Goal: Information Seeking & Learning: Learn about a topic

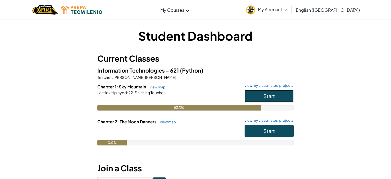
click at [274, 90] on button "Start" at bounding box center [268, 96] width 49 height 13
click at [271, 129] on span "Start" at bounding box center [268, 130] width 11 height 6
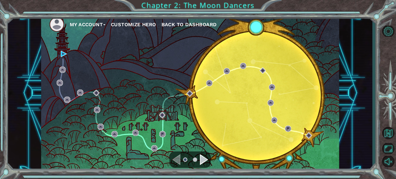
click at [200, 158] on div "Navigate to the next page" at bounding box center [204, 159] width 8 height 11
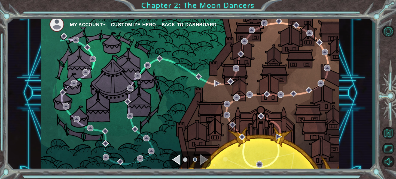
click at [177, 158] on div "Navigate to the previous page" at bounding box center [176, 159] width 8 height 11
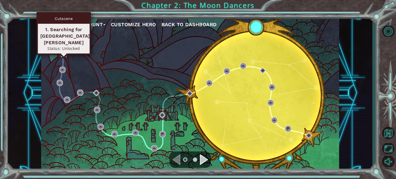
click at [62, 56] on img at bounding box center [64, 54] width 6 height 6
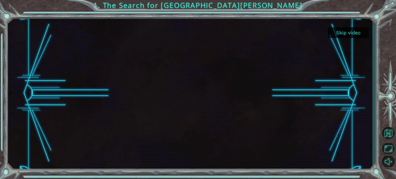
click at [338, 30] on button "Skip video" at bounding box center [348, 32] width 41 height 11
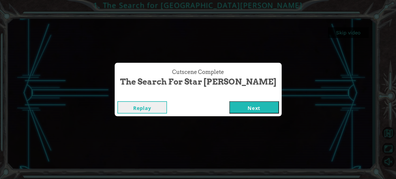
click at [229, 105] on button "Next" at bounding box center [254, 107] width 50 height 12
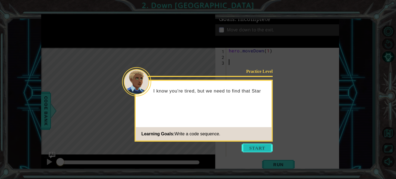
click at [264, 149] on button "Start" at bounding box center [257, 147] width 31 height 9
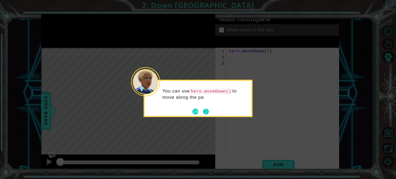
click at [208, 110] on button "Next" at bounding box center [206, 111] width 6 height 6
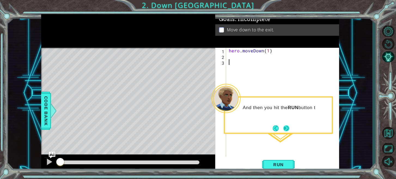
click at [283, 126] on button "Next" at bounding box center [286, 128] width 6 height 6
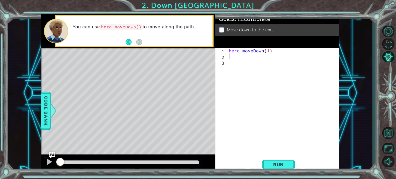
click at [235, 58] on div "hero . moveDown ( 1 )" at bounding box center [284, 108] width 113 height 120
click at [272, 64] on div "hero .moveDown press enter" at bounding box center [276, 70] width 103 height 20
type textarea "hero.moveDown(1)"
click at [130, 43] on button "Back" at bounding box center [131, 42] width 11 height 6
drag, startPoint x: 283, startPoint y: 67, endPoint x: 217, endPoint y: 64, distance: 66.5
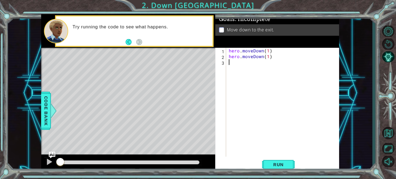
click at [217, 64] on div "hero.moveDown(1) 1 2 3 hero . moveDown ( 1 ) hero . moveDown ( 1 ) הההההההההההה…" at bounding box center [276, 102] width 123 height 109
click at [282, 167] on span "Run" at bounding box center [279, 164] width 22 height 5
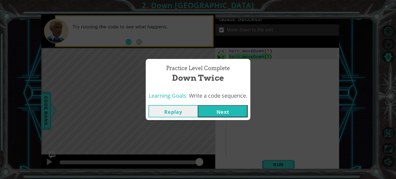
click at [222, 110] on button "Next" at bounding box center [223, 111] width 50 height 12
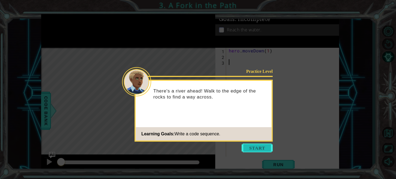
click at [257, 145] on button "Start" at bounding box center [257, 147] width 31 height 9
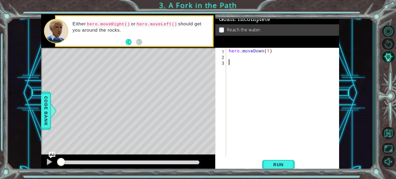
click at [239, 58] on div "hero . moveDown ( 1 )" at bounding box center [284, 108] width 113 height 120
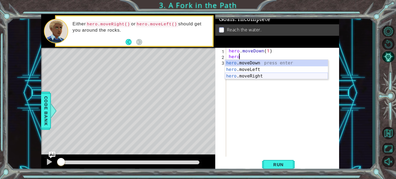
click at [254, 76] on div "hero .moveDown press enter hero .moveLeft press enter hero .moveRight press ent…" at bounding box center [276, 76] width 103 height 33
type textarea "hero.moveRight(1)"
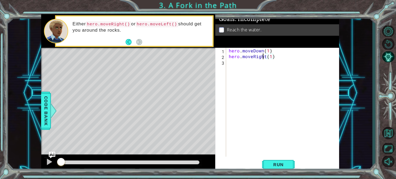
click at [262, 59] on div "hero . moveDown ( 1 ) hero . moveRight ( 1 )" at bounding box center [284, 108] width 113 height 120
click at [255, 64] on div "hero . moveDown ( 1 ) hero . moveRight ( 1 )" at bounding box center [284, 108] width 113 height 120
click at [280, 162] on span "Run" at bounding box center [279, 164] width 22 height 5
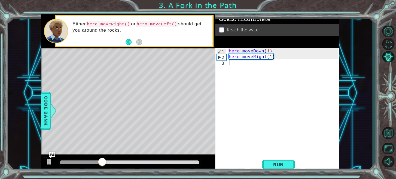
click at [263, 72] on div "hero . moveDown ( 1 ) hero . moveRight ( 1 )" at bounding box center [284, 108] width 113 height 120
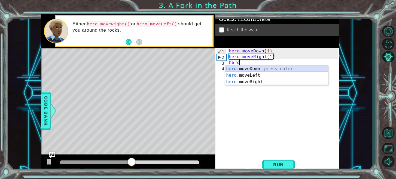
click at [262, 70] on div "hero .moveDown press enter hero .moveLeft press enter hero .moveRight press ent…" at bounding box center [276, 81] width 103 height 33
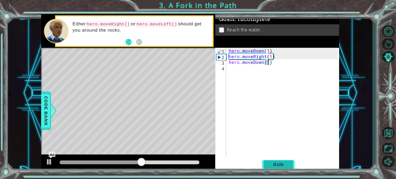
type textarea "hero.moveDown(1)"
click at [263, 160] on button "Run" at bounding box center [278, 164] width 33 height 12
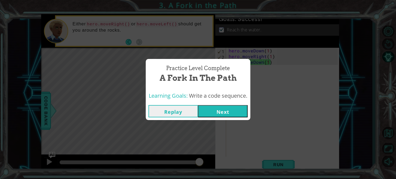
click at [219, 111] on button "Next" at bounding box center [223, 111] width 50 height 12
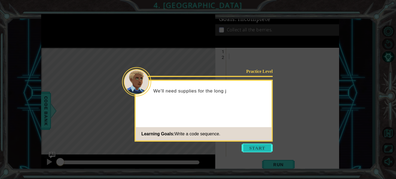
click at [245, 147] on button "Start" at bounding box center [257, 147] width 31 height 9
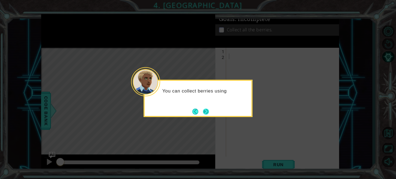
click at [209, 114] on button "Next" at bounding box center [206, 111] width 6 height 6
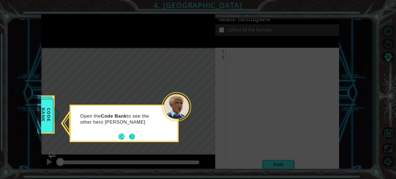
click at [129, 134] on button "Next" at bounding box center [132, 136] width 6 height 6
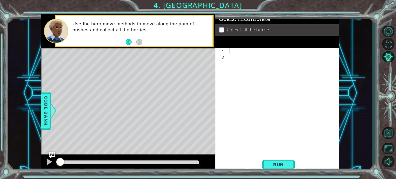
click at [230, 52] on div at bounding box center [284, 108] width 113 height 120
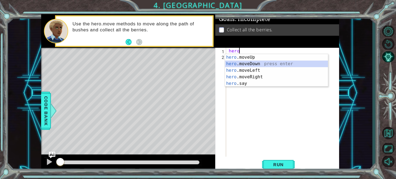
click at [263, 61] on div "hero .moveUp press enter hero .moveDown press enter hero .moveLeft press enter …" at bounding box center [276, 77] width 103 height 46
type textarea "hero.moveDown(1)"
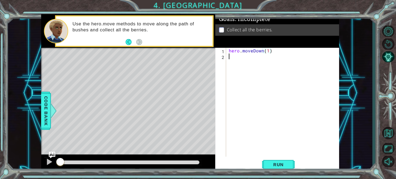
click at [263, 61] on div "hero . moveDown ( 1 )" at bounding box center [284, 108] width 113 height 120
type textarea "hero.coll"
click at [47, 120] on span "Code Bank" at bounding box center [46, 110] width 9 height 33
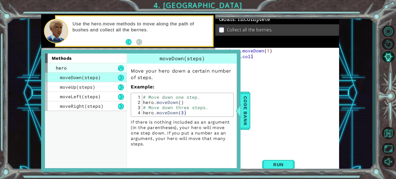
click at [91, 71] on div "hero" at bounding box center [86, 68] width 82 height 10
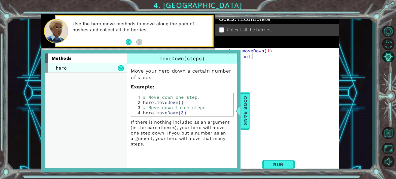
click at [92, 70] on div "hero" at bounding box center [86, 68] width 82 height 10
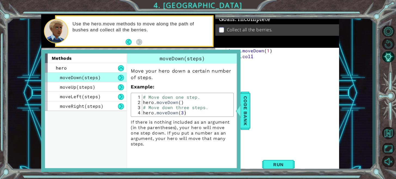
click at [118, 76] on button at bounding box center [121, 78] width 6 height 6
click at [122, 77] on button at bounding box center [121, 78] width 6 height 6
click at [275, 129] on div "hero . moveDown ( 1 ) hero . coll" at bounding box center [284, 108] width 113 height 120
click at [240, 111] on div at bounding box center [238, 110] width 7 height 16
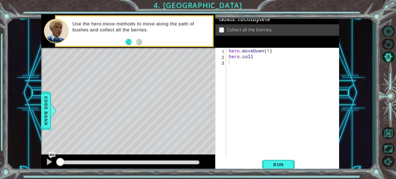
click at [264, 61] on div "hero . moveDown ( 1 ) hero . coll" at bounding box center [284, 108] width 113 height 120
click at [263, 60] on div "hero . moveDown ( 1 ) hero . coll" at bounding box center [284, 108] width 113 height 120
click at [260, 56] on div "hero . moveDown ( 1 ) hero . coll" at bounding box center [284, 108] width 113 height 120
click at [268, 51] on div "hero . moveDown ( 1 ) hero ." at bounding box center [284, 108] width 113 height 120
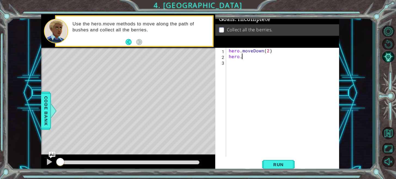
click at [260, 57] on div "hero . moveDown ( 2 ) hero ." at bounding box center [284, 108] width 113 height 120
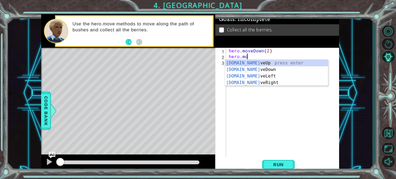
scroll to position [0, 1]
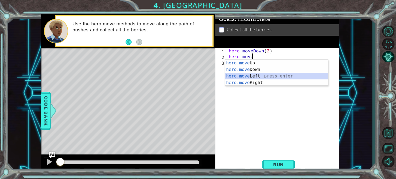
click at [261, 76] on div "hero.move Up press enter hero.move Down press enter hero.move Left press enter …" at bounding box center [276, 79] width 103 height 39
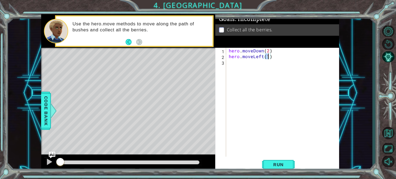
type textarea "hero.moveLeft(3)"
click at [251, 67] on div "hero . moveDown ( 2 ) hero . moveLeft ( 3 )" at bounding box center [284, 108] width 113 height 120
click at [268, 58] on div "hero . moveDown ( 2 ) hero . moveLeft ( 3 )" at bounding box center [284, 108] width 113 height 120
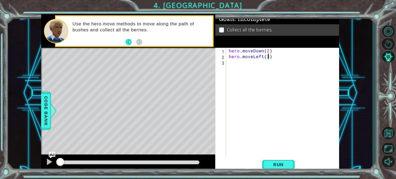
type textarea "hero.moveLeft()"
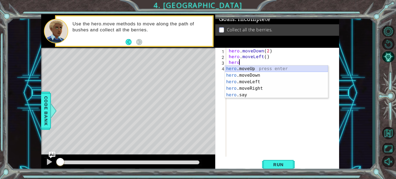
click at [273, 68] on div "hero .moveUp press enter hero .moveDown press enter hero .moveLeft press enter …" at bounding box center [276, 88] width 103 height 46
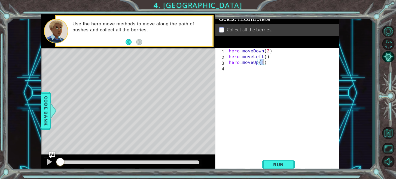
scroll to position [0, 2]
click at [266, 56] on div "hero . moveDown ( 2 ) hero . moveLeft ( ) hero . moveUp ( 2 )" at bounding box center [284, 108] width 113 height 120
type textarea "hero.moveLeft(2)"
click at [250, 69] on div "hero . moveDown ( 2 ) hero . moveLeft ( 2 ) hero . moveUp ( 2 )" at bounding box center [284, 108] width 113 height 120
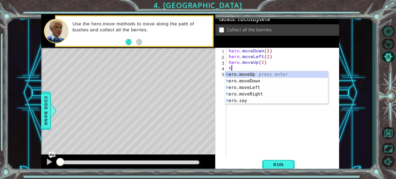
scroll to position [0, 0]
click at [250, 93] on div "hero .moveUp press enter hero .moveDown press enter hero .moveLeft press enter …" at bounding box center [276, 94] width 103 height 46
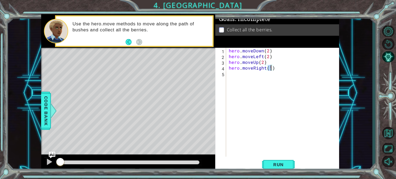
scroll to position [0, 2]
type textarea "hero.moveRight(2)"
click at [272, 160] on button "Run" at bounding box center [278, 164] width 33 height 12
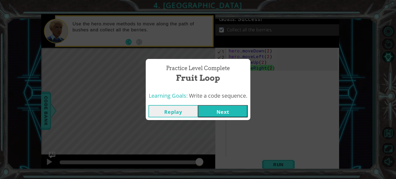
click at [230, 113] on button "Next" at bounding box center [223, 111] width 50 height 12
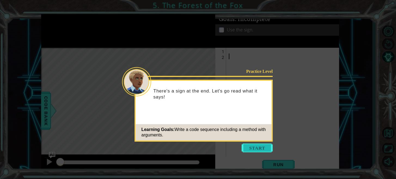
click at [259, 147] on button "Start" at bounding box center [257, 147] width 31 height 9
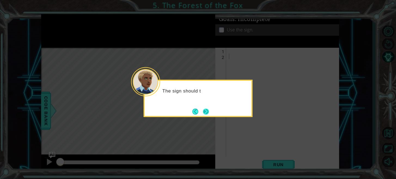
click at [205, 112] on button "Next" at bounding box center [206, 111] width 6 height 6
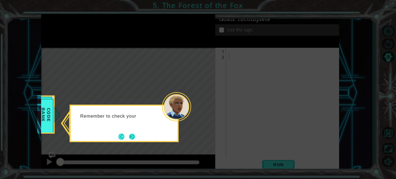
click at [133, 136] on button "Next" at bounding box center [132, 136] width 6 height 6
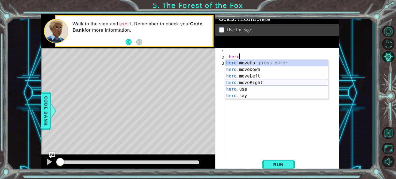
click at [256, 83] on div "hero .moveUp press enter hero .moveDown press enter hero .moveLeft press enter …" at bounding box center [276, 86] width 103 height 52
type textarea "hero.moveRight(1)"
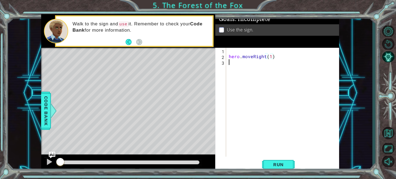
click at [252, 64] on div "hero . moveRight ( 1 )" at bounding box center [284, 108] width 113 height 120
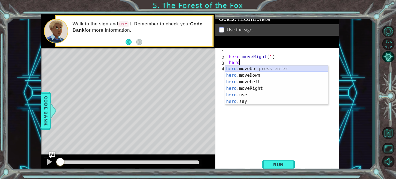
click at [257, 68] on div "hero .moveUp press enter hero .moveDown press enter hero .moveLeft press enter …" at bounding box center [276, 91] width 103 height 52
type textarea "hero.moveUp(1)"
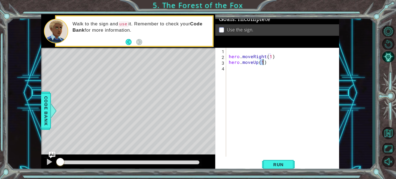
click at [246, 70] on div "hero . moveRight ( 1 ) hero . moveUp ( 1 )" at bounding box center [284, 108] width 113 height 120
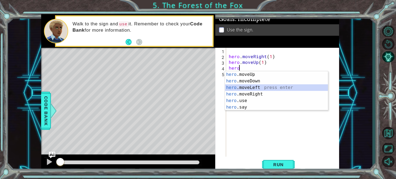
click at [256, 85] on div "hero .moveUp press enter hero .moveDown press enter hero .moveLeft press enter …" at bounding box center [276, 97] width 103 height 52
type textarea "hero.moveLeft(1)"
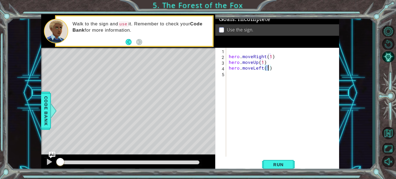
click at [253, 82] on div "hero . moveRight ( 1 ) hero . moveUp ( 1 ) hero . moveLeft ( 1 )" at bounding box center [284, 108] width 113 height 120
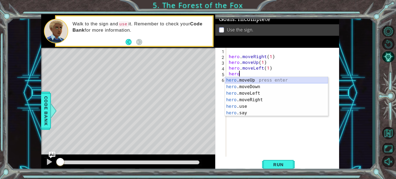
click at [254, 78] on div "hero .moveUp press enter hero .moveDown press enter hero .moveLeft press enter …" at bounding box center [276, 103] width 103 height 52
type textarea "hero.moveUp(1)"
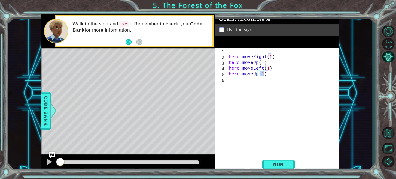
click at [253, 81] on div "hero . moveRight ( 1 ) hero . moveUp ( 1 ) hero . moveLeft ( 1 ) hero . moveUp …" at bounding box center [284, 108] width 113 height 120
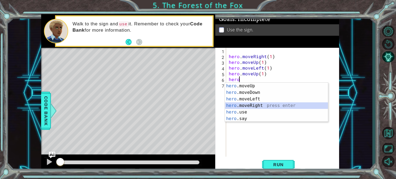
click at [258, 104] on div "hero .moveUp press enter hero .moveDown press enter hero .moveLeft press enter …" at bounding box center [276, 109] width 103 height 52
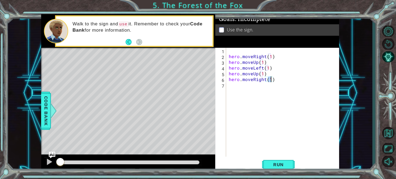
type textarea "hero.moveRight(2)"
click at [251, 87] on div "hero . moveRight ( 1 ) hero . moveUp ( 1 ) hero . moveLeft ( 1 ) hero . moveUp …" at bounding box center [284, 108] width 113 height 120
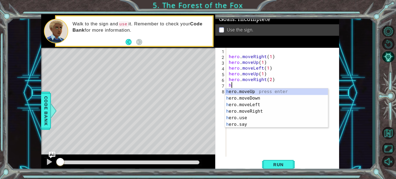
scroll to position [0, 0]
click at [255, 96] on div "hero .moveUp press enter hero .moveDown press enter hero .moveLeft press enter …" at bounding box center [276, 114] width 103 height 52
type textarea "hero.moveDown(1)"
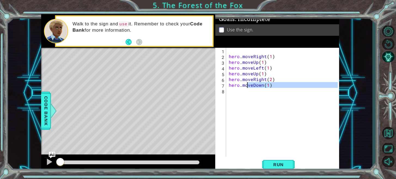
click at [247, 97] on div "hero . moveRight ( 1 ) hero . moveUp ( 1 ) hero . moveLeft ( 1 ) hero . moveUp …" at bounding box center [284, 108] width 113 height 120
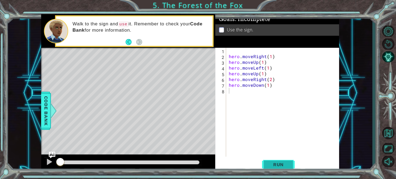
click at [282, 163] on span "Run" at bounding box center [279, 164] width 22 height 5
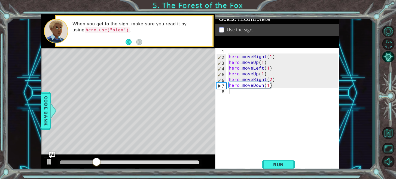
click at [240, 94] on div "hero . moveRight ( 1 ) hero . moveUp ( 1 ) hero . moveLeft ( 1 ) hero . moveUp …" at bounding box center [284, 108] width 113 height 120
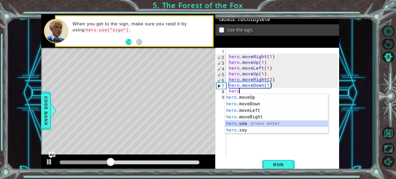
click at [258, 124] on div "hero .moveUp press enter hero .moveDown press enter hero .moveLeft press enter …" at bounding box center [276, 120] width 103 height 52
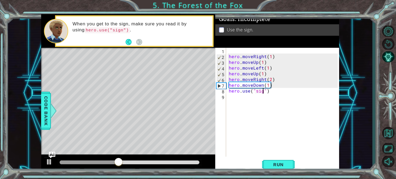
scroll to position [0, 2]
type textarea "hero.use("sign")"
click at [266, 167] on button "Run" at bounding box center [278, 164] width 33 height 12
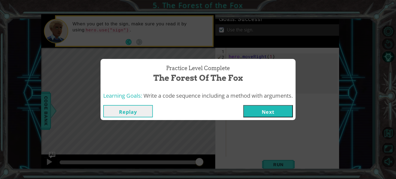
click at [276, 109] on button "Next" at bounding box center [268, 111] width 50 height 12
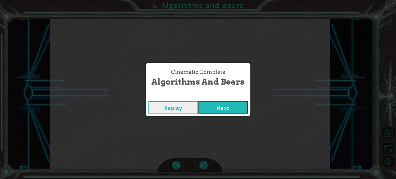
click at [245, 106] on button "Next" at bounding box center [223, 107] width 50 height 12
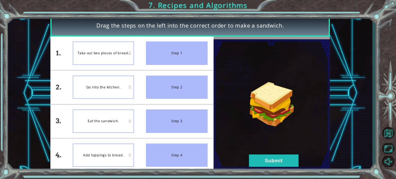
click at [116, 55] on div "Take out two pieces of bread." at bounding box center [104, 52] width 62 height 23
drag, startPoint x: 111, startPoint y: 148, endPoint x: 113, endPoint y: 118, distance: 29.8
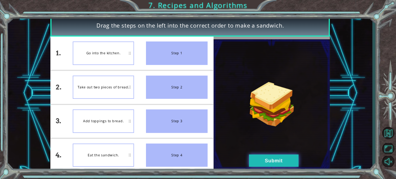
click at [256, 162] on button "Submit" at bounding box center [274, 160] width 50 height 12
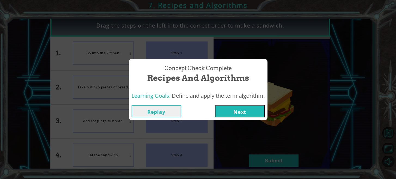
click at [261, 111] on button "Next" at bounding box center [240, 111] width 50 height 12
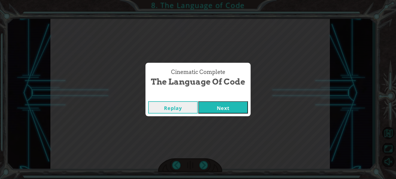
click at [215, 114] on div "Replay Next" at bounding box center [197, 107] width 105 height 18
click at [215, 113] on button "Next" at bounding box center [223, 107] width 50 height 12
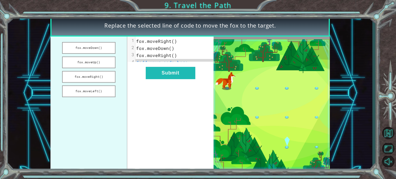
drag, startPoint x: 91, startPoint y: 76, endPoint x: 94, endPoint y: 27, distance: 49.2
click at [94, 27] on div "Replace the selected line of code to move the fox to the target. fox.moveDown()…" at bounding box center [189, 92] width 279 height 157
drag, startPoint x: 94, startPoint y: 74, endPoint x: 104, endPoint y: 43, distance: 32.4
click at [104, 43] on ul "fox.moveDown() fox.moveUp() fox.moveRight() fox.moveLeft()" at bounding box center [88, 103] width 77 height 135
click at [153, 40] on span "fox.moveRight()" at bounding box center [156, 41] width 41 height 6
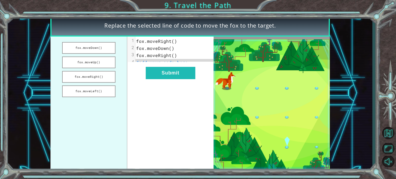
click at [179, 40] on pre "fox.moveRight()" at bounding box center [177, 41] width 84 height 7
drag, startPoint x: 90, startPoint y: 75, endPoint x: 166, endPoint y: 50, distance: 79.1
click at [166, 50] on div "fox.moveDown() fox.moveUp() fox.moveRight() fox.moveLeft() xxxxxxxxxx 4 1 fox.m…" at bounding box center [131, 103] width 163 height 135
drag, startPoint x: 96, startPoint y: 79, endPoint x: 66, endPoint y: 77, distance: 29.5
click at [66, 77] on button "fox.moveRight()" at bounding box center [88, 77] width 53 height 12
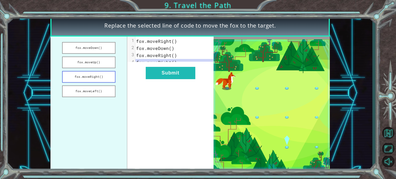
click at [66, 77] on button "fox.moveRight()" at bounding box center [88, 77] width 53 height 12
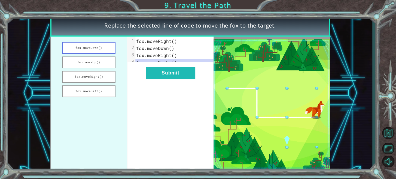
click at [105, 47] on button "fox.moveDown()" at bounding box center [88, 48] width 53 height 12
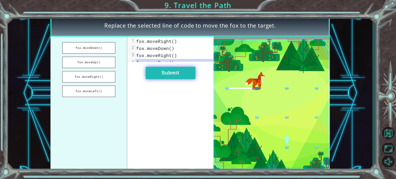
click at [193, 78] on button "Submit" at bounding box center [171, 73] width 50 height 12
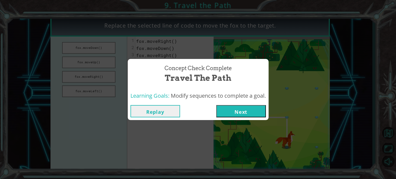
click at [236, 110] on button "Next" at bounding box center [241, 111] width 50 height 12
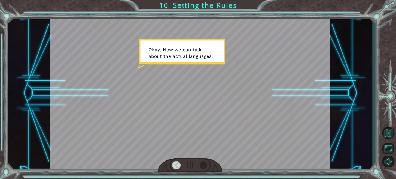
click at [207, 167] on div at bounding box center [203, 165] width 9 height 8
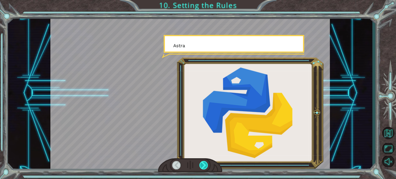
click at [207, 167] on div at bounding box center [203, 165] width 9 height 8
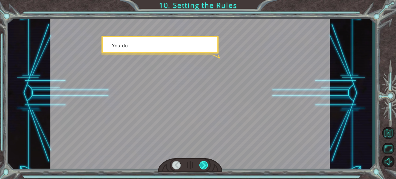
click at [207, 167] on div at bounding box center [203, 165] width 9 height 8
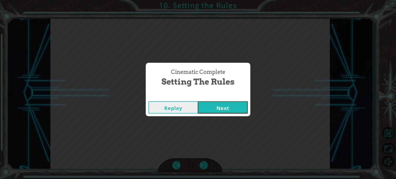
click at [225, 110] on button "Next" at bounding box center [223, 107] width 50 height 12
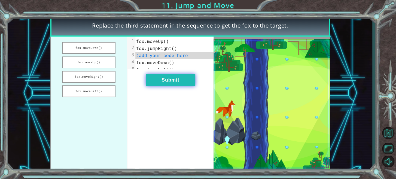
click at [178, 86] on button "Submit" at bounding box center [171, 80] width 50 height 12
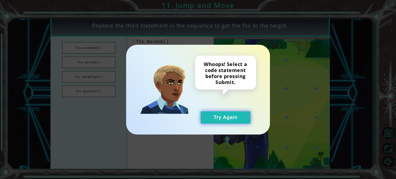
click at [225, 115] on button "Try Again" at bounding box center [226, 117] width 50 height 12
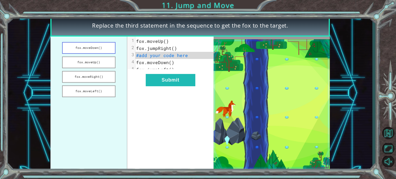
click at [104, 49] on button "fox.moveDown()" at bounding box center [88, 48] width 53 height 12
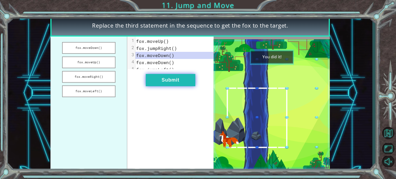
click at [186, 86] on button "Submit" at bounding box center [171, 80] width 50 height 12
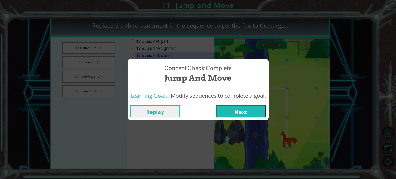
click at [233, 111] on button "Next" at bounding box center [241, 111] width 50 height 12
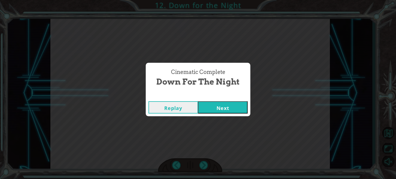
click at [239, 108] on button "Next" at bounding box center [223, 107] width 50 height 12
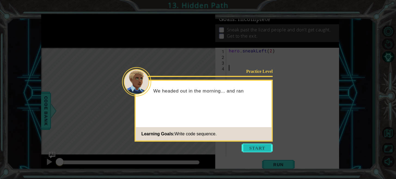
click at [254, 144] on button "Start" at bounding box center [257, 147] width 31 height 9
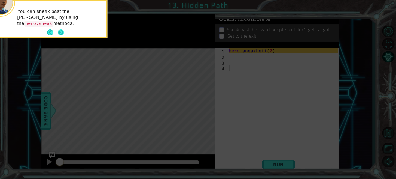
click at [60, 31] on button "Next" at bounding box center [61, 32] width 6 height 6
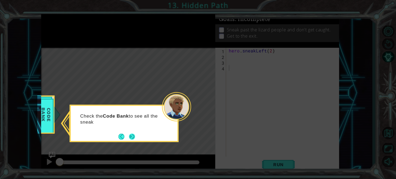
click at [134, 138] on button "Next" at bounding box center [132, 136] width 6 height 6
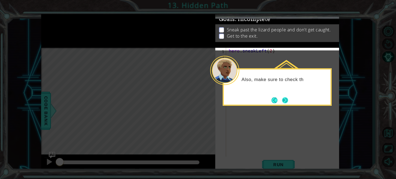
click at [286, 101] on button "Next" at bounding box center [285, 100] width 6 height 6
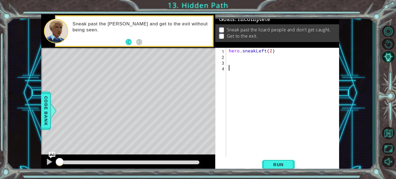
click at [237, 62] on div "hero . sneakLeft ( 2 )" at bounding box center [284, 108] width 113 height 120
click at [233, 55] on div "hero . sneakLeft ( 2 )" at bounding box center [284, 108] width 113 height 120
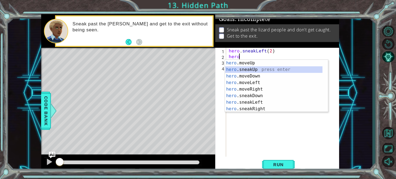
click at [256, 71] on div "hero .moveUp press enter hero .sneakUp press enter hero .moveDown press enter h…" at bounding box center [274, 92] width 98 height 65
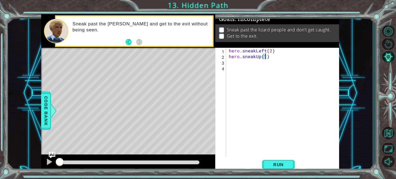
type textarea "hero.sneakUp(2)"
click at [237, 62] on div "hero . sneakLeft ( 2 ) hero . sneakUp ( 2 )" at bounding box center [284, 108] width 113 height 120
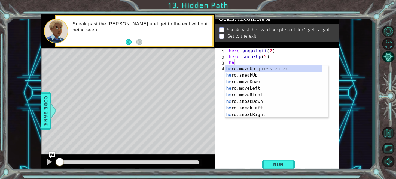
scroll to position [0, 0]
click at [251, 112] on div "hero .moveUp press enter hero .sneakUp press enter hero .moveDown press enter h…" at bounding box center [274, 97] width 98 height 65
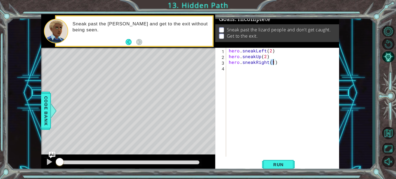
scroll to position [0, 2]
type textarea "hero.sneakRight(2)"
click at [276, 157] on div "hero.sneakRight(2) 1 2 3 4 hero . sneakLeft ( 2 ) hero . sneakUp ( 2 ) hero . s…" at bounding box center [277, 110] width 124 height 124
click at [278, 162] on span "Run" at bounding box center [279, 164] width 22 height 5
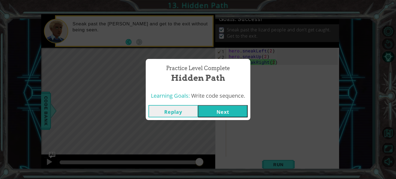
click at [227, 113] on button "Next" at bounding box center [223, 111] width 50 height 12
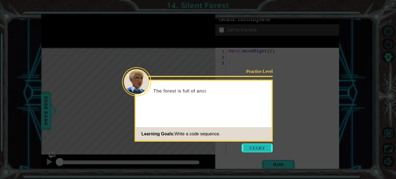
click at [263, 148] on button "Start" at bounding box center [257, 147] width 31 height 9
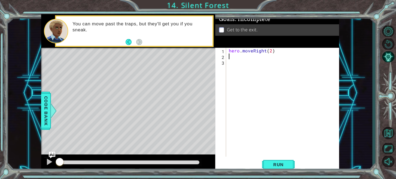
click at [243, 55] on div "hero . moveRight ( 2 )" at bounding box center [284, 108] width 113 height 120
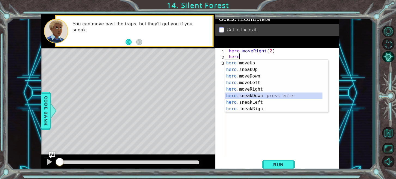
click at [259, 98] on div "hero .moveUp press enter hero .sneakUp press enter hero .moveDown press enter h…" at bounding box center [274, 92] width 98 height 65
type textarea "hero.sneakDown(1)"
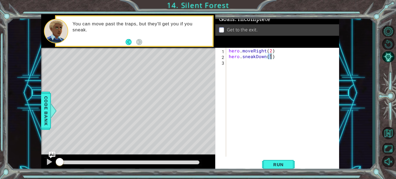
click at [239, 69] on div "hero . moveRight ( 2 ) hero . sneakDown ( 1 )" at bounding box center [284, 108] width 113 height 120
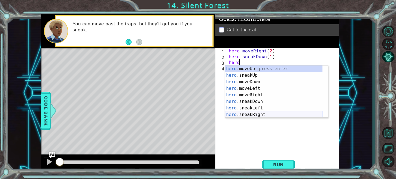
click at [239, 113] on div "hero .moveUp press enter hero .sneakUp press enter hero .moveDown press enter h…" at bounding box center [274, 97] width 98 height 65
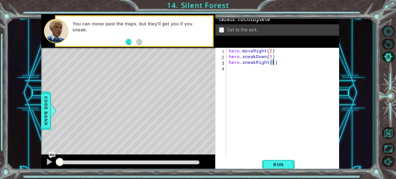
type textarea "hero.sneakRight(2)"
click at [260, 68] on div "hero . moveRight ( 2 ) hero . sneakDown ( 1 ) hero . sneakRight ( 2 )" at bounding box center [284, 108] width 113 height 120
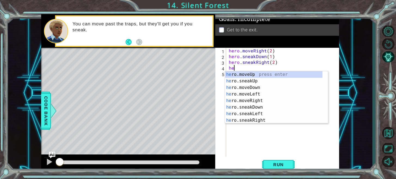
scroll to position [0, 0]
click at [259, 75] on div "hero .moveUp press enter hero .sneakUp press enter hero .moveDown press enter h…" at bounding box center [274, 103] width 98 height 65
type textarea "hero.moveUp(1)"
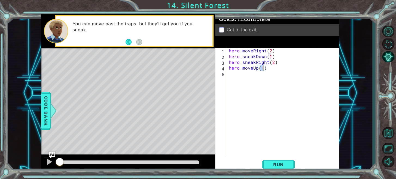
click at [240, 79] on div "hero . moveRight ( 2 ) hero . sneakDown ( 1 ) hero . sneakRight ( 2 ) hero . mo…" at bounding box center [284, 108] width 113 height 120
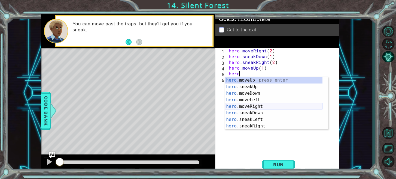
click at [250, 105] on div "hero .moveUp press enter hero .sneakUp press enter hero .moveDown press enter h…" at bounding box center [274, 109] width 98 height 65
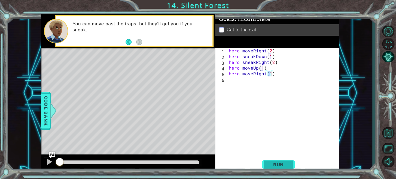
type textarea "hero.moveRight(1)"
click at [275, 160] on button "Run" at bounding box center [278, 164] width 33 height 12
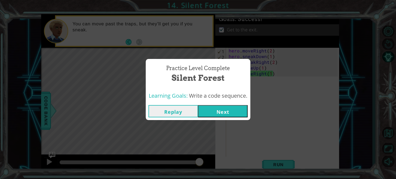
click at [231, 105] on button "Next" at bounding box center [223, 111] width 50 height 12
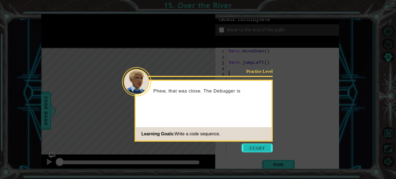
click at [257, 148] on button "Start" at bounding box center [257, 147] width 31 height 9
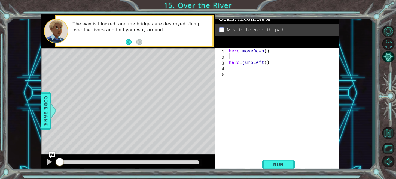
click at [240, 58] on div "hero . moveDown ( ) hero . jumpLeft ( )" at bounding box center [284, 108] width 113 height 120
type textarea "hero.jumpLeft()"
click at [241, 61] on div "hero . moveDown ( ) hero . jumpLeft ( )" at bounding box center [284, 108] width 113 height 120
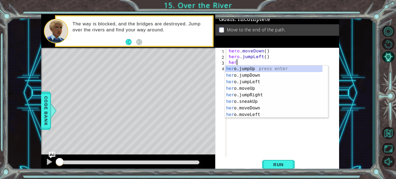
type textarea "hero"
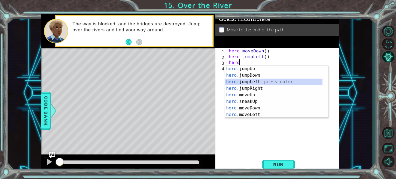
click at [260, 82] on div "hero .jumpUp press enter hero .jumpDown press enter hero .jumpLeft press enter …" at bounding box center [274, 97] width 98 height 65
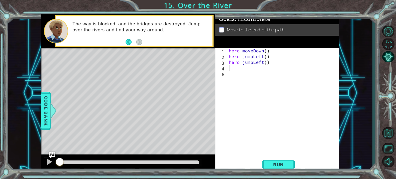
click at [260, 82] on div "hero . moveDown ( ) hero . jumpLeft ( ) hero . jumpLeft ( )" at bounding box center [284, 108] width 113 height 120
click at [240, 65] on div "hero . moveDown ( ) hero . jumpLeft ( ) hero . jumpLeft ( )" at bounding box center [284, 108] width 113 height 120
type textarea "hero.jumpLeft()"
click at [241, 70] on div "hero . moveDown ( ) hero . jumpLeft ( ) hero . jumpLeft ( )" at bounding box center [284, 108] width 113 height 120
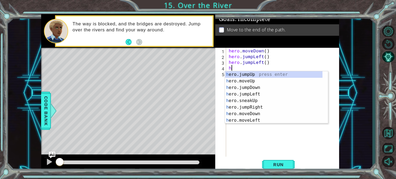
type textarea "hero"
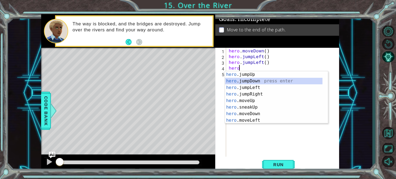
click at [256, 81] on div "hero .jumpUp press enter hero .jumpDown press enter hero .jumpLeft press enter …" at bounding box center [274, 103] width 98 height 65
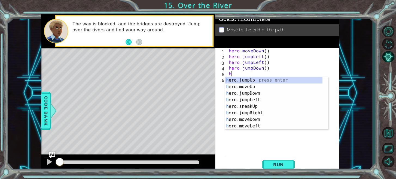
type textarea "hero"
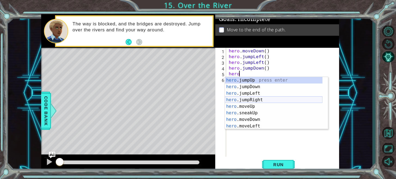
click at [264, 101] on div "hero .jumpUp press enter hero .jumpDown press enter hero .jumpLeft press enter …" at bounding box center [274, 109] width 98 height 65
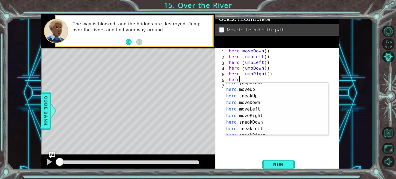
scroll to position [25, 0]
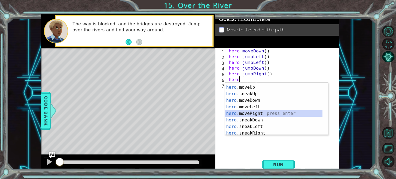
click at [272, 113] on div "hero .jumpRight press enter hero .moveUp press enter hero .sneakUp press enter …" at bounding box center [274, 109] width 98 height 65
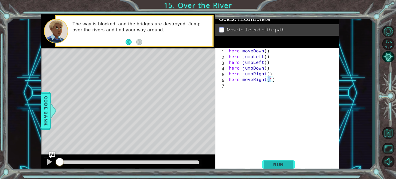
click at [279, 163] on span "Run" at bounding box center [279, 164] width 22 height 5
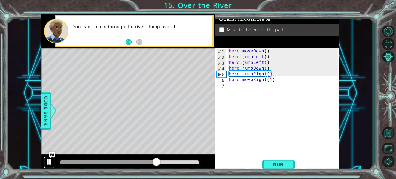
click at [48, 163] on div at bounding box center [49, 161] width 7 height 7
click at [141, 161] on div at bounding box center [109, 162] width 98 height 4
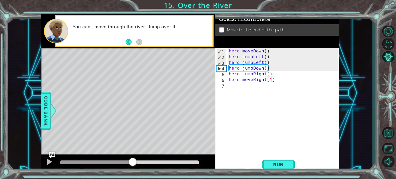
click at [132, 161] on div at bounding box center [96, 162] width 73 height 4
drag, startPoint x: 270, startPoint y: 61, endPoint x: 227, endPoint y: 63, distance: 43.1
click at [227, 63] on div "hero.moveRight(1) 1 2 3 4 5 6 7 hero . moveDown ( ) hero . jumpLeft ( ) hero . …" at bounding box center [276, 102] width 123 height 109
type textarea "hero.jumpLeft()"
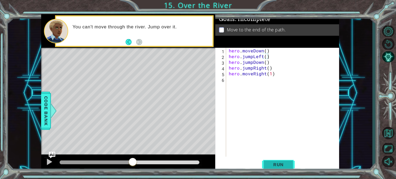
click at [280, 160] on button "Run" at bounding box center [278, 164] width 33 height 12
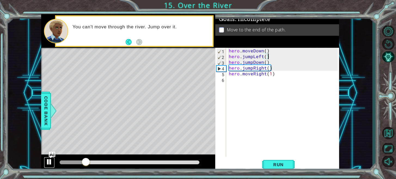
click at [46, 162] on div at bounding box center [49, 161] width 7 height 7
click at [230, 63] on div "hero . moveDown ( ) hero . jumpLeft ( ) hero . jumpDown ( ) hero . jumpRight ( …" at bounding box center [284, 108] width 113 height 120
type textarea "hero.jumpDown()"
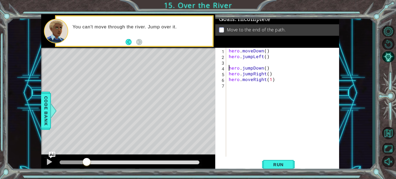
click at [230, 63] on div "hero . moveDown ( ) hero . jumpLeft ( ) hero . jumpDown ( ) hero . jumpRight ( …" at bounding box center [284, 108] width 113 height 120
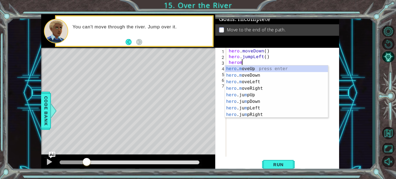
scroll to position [0, 1]
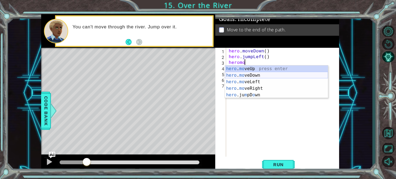
click at [244, 76] on div "hero . mo veUp press enter hero . mo veDown press enter hero . mo veLeft press …" at bounding box center [276, 88] width 103 height 46
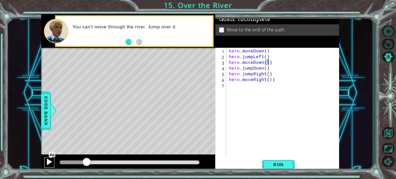
click at [46, 158] on div at bounding box center [49, 161] width 7 height 7
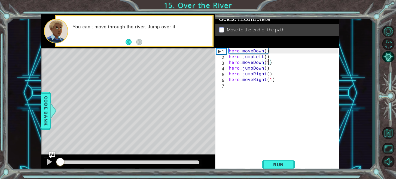
drag, startPoint x: 95, startPoint y: 162, endPoint x: 59, endPoint y: 162, distance: 36.2
click at [59, 162] on div at bounding box center [60, 162] width 10 height 10
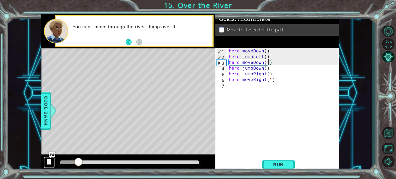
click at [48, 162] on div at bounding box center [49, 161] width 7 height 7
drag, startPoint x: 262, startPoint y: 62, endPoint x: 252, endPoint y: 60, distance: 10.8
click at [252, 60] on div "hero . moveDown ( ) hero . jumpLeft ( ) hero . moveDown ( 1 ) hero . jumpDown (…" at bounding box center [284, 108] width 113 height 120
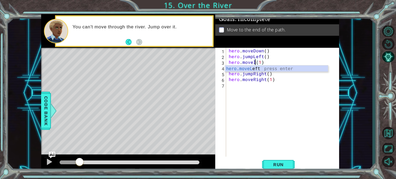
scroll to position [0, 2]
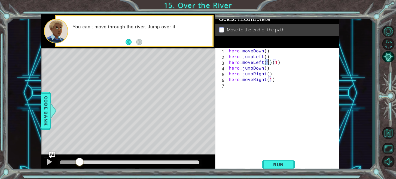
click at [281, 61] on div "hero . moveDown ( ) hero . jumpLeft ( ) hero . moveLeft ( 1 ) ( 1 ) hero . jump…" at bounding box center [284, 108] width 113 height 120
type textarea "hero.moveLeft(1)"
click at [275, 164] on span "Run" at bounding box center [279, 164] width 22 height 5
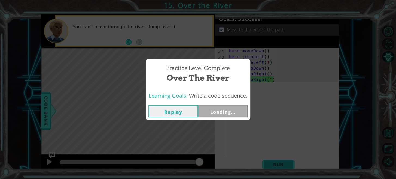
click at [279, 164] on div "Practice Level Complete Over the River Learning Goals: Write a code sequence. R…" at bounding box center [198, 89] width 396 height 179
click at [234, 111] on button "Next" at bounding box center [223, 111] width 50 height 12
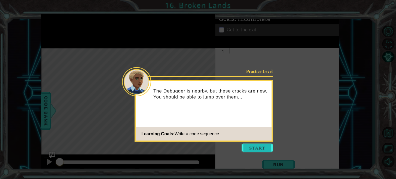
click at [249, 144] on button "Start" at bounding box center [257, 147] width 31 height 9
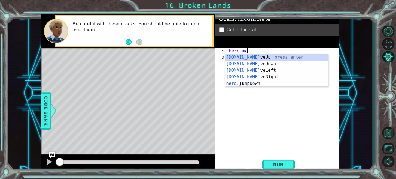
scroll to position [0, 1]
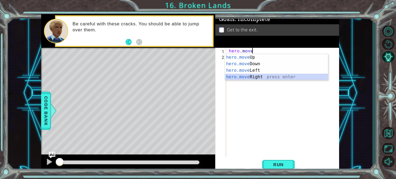
click at [249, 76] on div "hero.move Up press enter hero.move Down press enter hero.move Left press enter …" at bounding box center [276, 73] width 103 height 39
type textarea "hero.moveRight(1)"
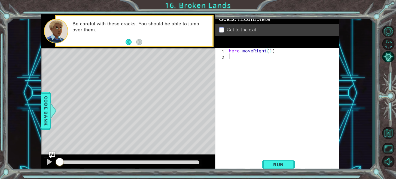
click at [254, 66] on div "hero . moveRight ( 1 )" at bounding box center [284, 108] width 113 height 120
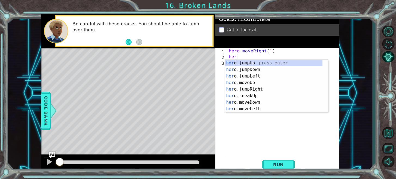
scroll to position [0, 0]
type textarea "heroju"
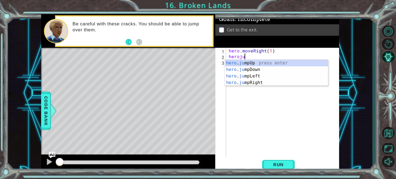
scroll to position [0, 1]
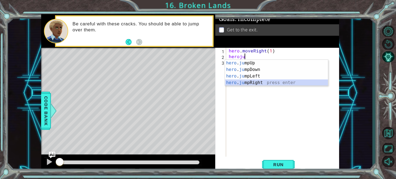
click at [267, 83] on div "hero . ju mpUp press enter hero . ju mpDown press enter hero . [PERSON_NAME] mp…" at bounding box center [276, 79] width 103 height 39
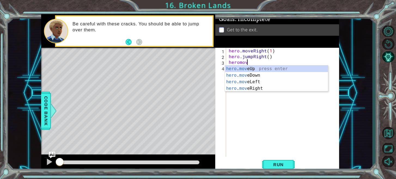
scroll to position [0, 1]
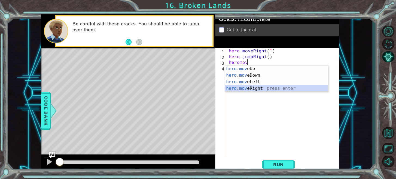
click at [251, 90] on div "hero . mov eUp press enter hero . mov eDown press enter hero . mov eLeft press …" at bounding box center [276, 84] width 103 height 39
type textarea "hero.moveRight(1)"
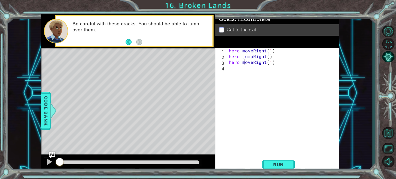
click at [244, 63] on div "hero . moveRight ( 1 ) hero . jumpRight ( ) hero . moveRight ( 1 )" at bounding box center [284, 108] width 113 height 120
click at [246, 67] on div "hero . moveRight ( 1 ) hero . jumpRight ( ) hero . moveRight ( 1 )" at bounding box center [284, 108] width 113 height 120
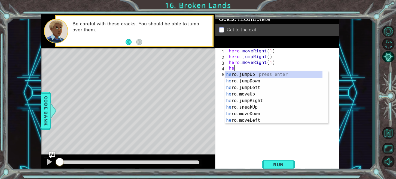
scroll to position [0, 0]
type textarea "heroju"
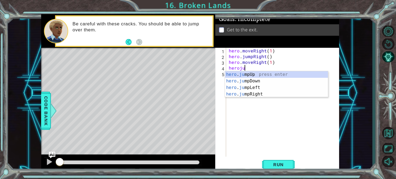
scroll to position [0, 1]
click at [262, 76] on div "hero . ju mpUp press enter hero . ju mpDown press enter hero . [PERSON_NAME] mp…" at bounding box center [276, 90] width 103 height 39
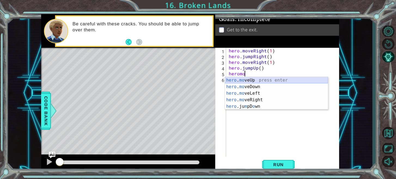
click at [258, 79] on div "hero . mo veUp press enter hero . mo veDown press enter hero . mo veLeft press …" at bounding box center [276, 100] width 103 height 46
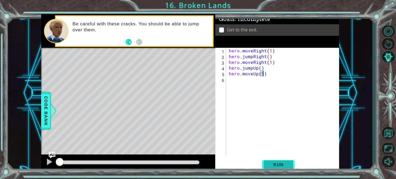
type textarea "hero.moveUp(1)"
click at [276, 165] on span "Run" at bounding box center [279, 164] width 22 height 5
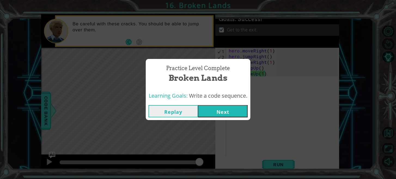
click at [232, 109] on button "Next" at bounding box center [223, 111] width 50 height 12
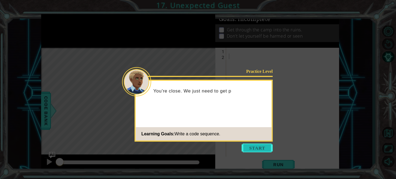
click at [251, 149] on button "Start" at bounding box center [257, 147] width 31 height 9
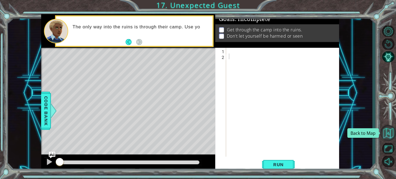
click at [387, 127] on button "Back to Map" at bounding box center [388, 133] width 16 height 16
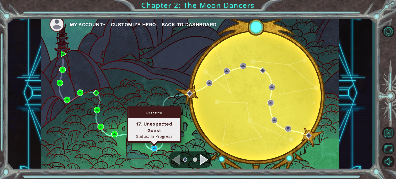
click at [154, 146] on img at bounding box center [154, 148] width 6 height 6
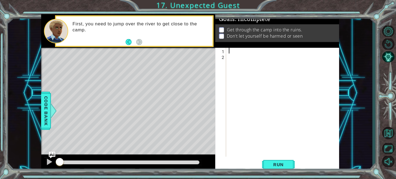
click at [237, 50] on div at bounding box center [284, 108] width 113 height 120
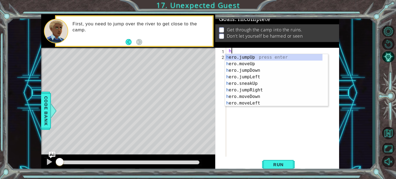
type textarea "hero"
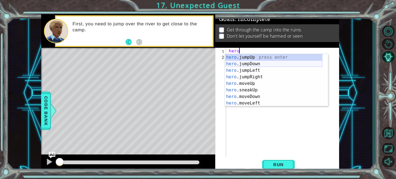
click at [250, 63] on div "hero .jumpUp press enter hero .jumpDown press enter hero .jumpLeft press enter …" at bounding box center [274, 86] width 98 height 65
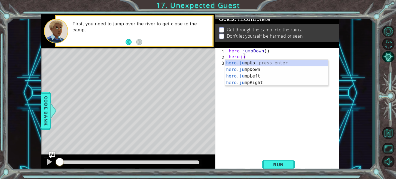
type textarea "herojup"
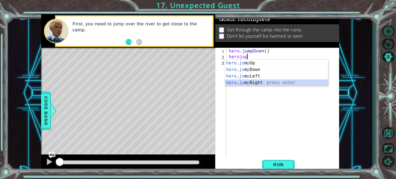
click at [269, 85] on div "hero . ju m p Up press enter hero . ju m p Down press enter hero . ju m p Left …" at bounding box center [276, 79] width 103 height 39
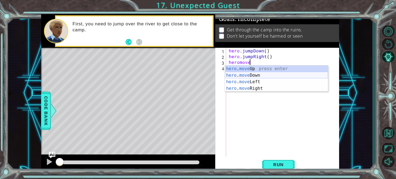
type textarea "hero.moveUp(1)"
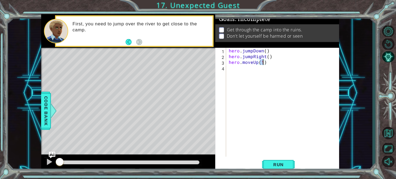
click at [234, 65] on div "hero . jumpDown ( ) hero . jumpRight ( ) hero . moveUp ( 1 )" at bounding box center [284, 108] width 113 height 120
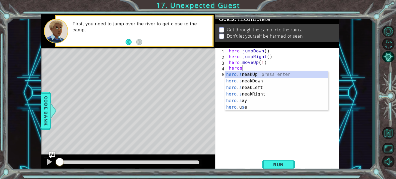
scroll to position [0, 1]
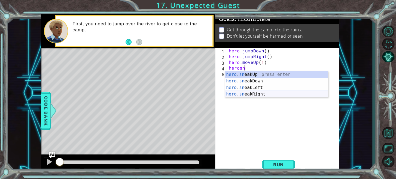
click at [264, 92] on div "hero . sn eakUp press enter hero . sn eakDown press enter hero . sn eakLeft pre…" at bounding box center [276, 90] width 103 height 39
type textarea "hero.sneakRight(1)"
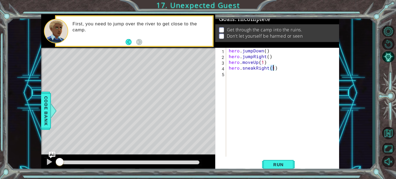
click at [249, 75] on div "hero . jumpDown ( ) hero . jumpRight ( ) hero . moveUp ( 1 ) hero . sneakRight …" at bounding box center [284, 108] width 113 height 120
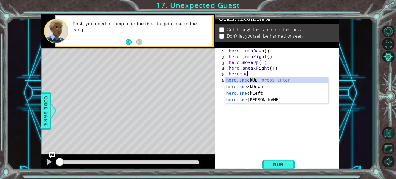
scroll to position [0, 1]
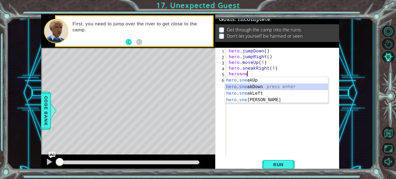
click at [265, 88] on div "hero . sne akUp press enter hero . sne akDown press enter hero . sne akLeft pre…" at bounding box center [276, 96] width 103 height 39
type textarea "hero.sneakDown(1)"
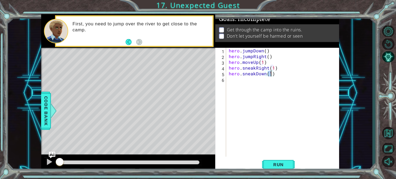
click at [248, 86] on div "hero . jumpDown ( ) hero . jumpRight ( ) hero . moveUp ( 1 ) hero . sneakRight …" at bounding box center [284, 108] width 113 height 120
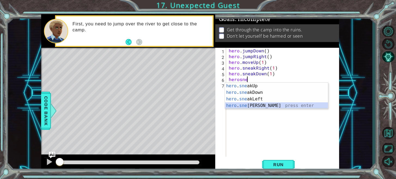
click at [260, 106] on div "hero . sne akUp press enter hero . sne akDown press enter hero . sne akLeft pre…" at bounding box center [276, 102] width 103 height 39
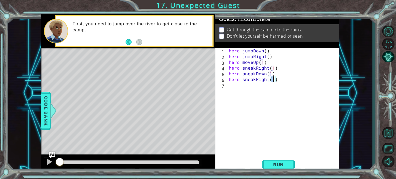
type textarea "hero.sneakRight(2)"
click at [260, 97] on div "hero . jumpDown ( ) hero . jumpRight ( ) hero . moveUp ( 1 ) hero . sneakRight …" at bounding box center [284, 108] width 113 height 120
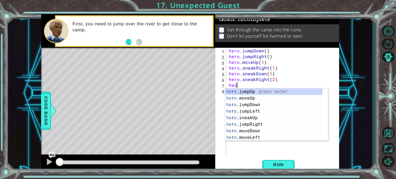
scroll to position [0, 0]
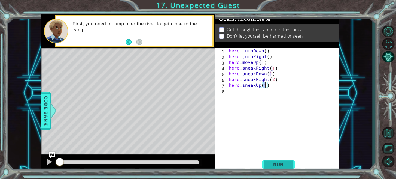
type textarea "hero.sneakUp(1)"
click at [277, 162] on span "Run" at bounding box center [279, 164] width 22 height 5
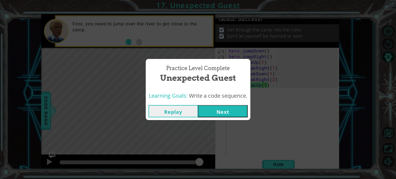
click at [227, 108] on button "Next" at bounding box center [223, 111] width 50 height 12
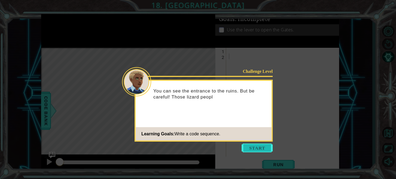
click at [250, 147] on button "Start" at bounding box center [257, 147] width 31 height 9
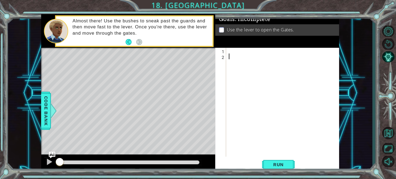
click at [228, 49] on div at bounding box center [283, 102] width 110 height 109
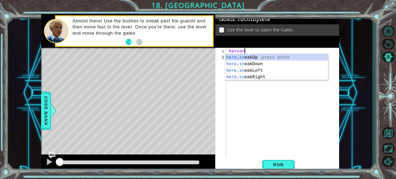
scroll to position [0, 1]
click at [250, 75] on div "hero . sne a k Up press enter hero . sne a k Down press enter hero . sne a k Le…" at bounding box center [276, 73] width 103 height 39
type textarea "hero.sneakRight(1)"
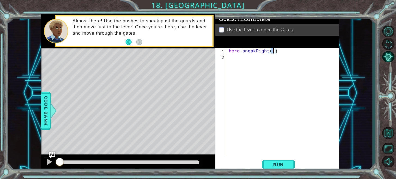
click at [250, 75] on div "hero . sneakRight ( 1 )" at bounding box center [284, 108] width 113 height 120
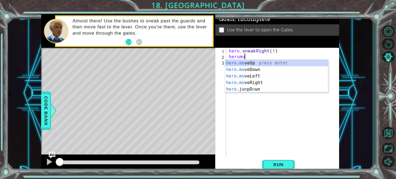
scroll to position [0, 1]
click at [263, 85] on div "hero . mo veUp press enter hero . mo veDown press enter hero . mo veLeft press …" at bounding box center [276, 83] width 103 height 46
type textarea "hero.moveRight(1)"
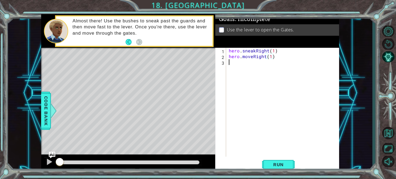
click at [246, 69] on div "hero . sneakRight ( 1 ) hero . moveRight ( 1 )" at bounding box center [284, 108] width 113 height 120
drag, startPoint x: 283, startPoint y: 54, endPoint x: 228, endPoint y: 57, distance: 55.4
click at [228, 57] on div "hero . sneakRight ( 1 ) hero . moveRight ( 1 ) h" at bounding box center [284, 108] width 113 height 120
type textarea "hero.moveRight(1)"
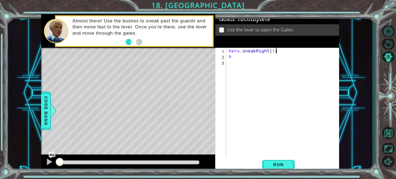
click at [242, 55] on div "hero . sneakRight ( 1 ) h" at bounding box center [284, 108] width 113 height 120
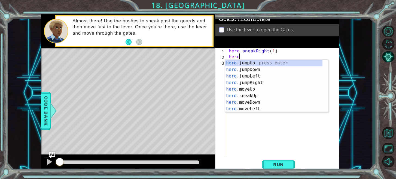
scroll to position [0, 0]
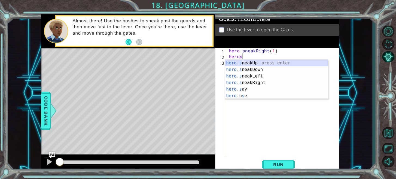
click at [266, 61] on div "hero . s neakUp press enter hero . s neakDown press enter hero . s neakLeft pre…" at bounding box center [276, 86] width 103 height 52
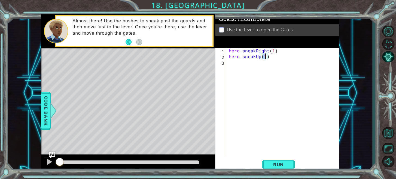
type textarea "hero.sneakUp(2)"
click at [260, 61] on div "hero . sneakRight ( 1 ) hero . sneakUp ( 2 )" at bounding box center [284, 108] width 113 height 120
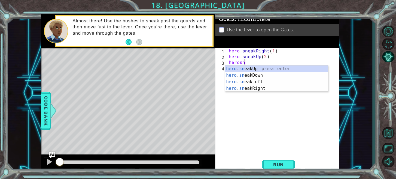
scroll to position [0, 1]
click at [254, 88] on div "hero . sne akUp press enter hero . sne akDown press enter hero . sne akLeft pre…" at bounding box center [276, 84] width 103 height 39
type textarea "hero.sneakRight(1)"
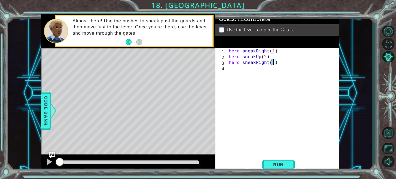
click at [239, 74] on div "hero . sneakRight ( 1 ) hero . sneakUp ( 2 ) hero . sneakRight ( 1 )" at bounding box center [284, 108] width 113 height 120
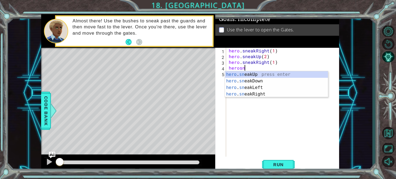
scroll to position [0, 1]
click at [263, 74] on div "hero . sn eakUp press enter hero . sn eakDown press enter hero . sn eakLeft pre…" at bounding box center [276, 90] width 103 height 39
type textarea "hero.sneakUp(1)"
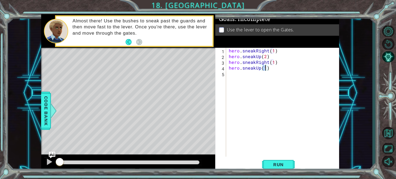
click at [258, 75] on div "hero . sneakRight ( 1 ) hero . sneakUp ( 2 ) hero . sneakRight ( 1 ) hero . sne…" at bounding box center [284, 108] width 113 height 120
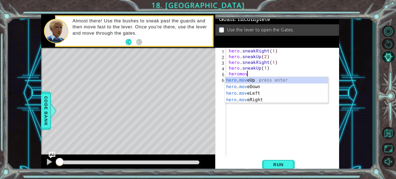
scroll to position [0, 1]
click at [242, 99] on div "hero . mov eUp press enter hero . mov eDown press enter hero . mov eLeft press …" at bounding box center [276, 96] width 103 height 39
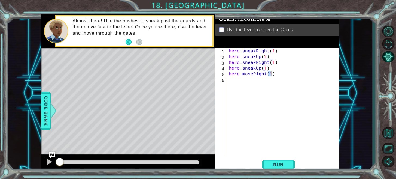
type textarea "hero.moveRight(2)"
click at [245, 91] on div "hero . sneakRight ( 1 ) hero . sneakUp ( 2 ) hero . sneakRight ( 1 ) hero . sne…" at bounding box center [284, 108] width 113 height 120
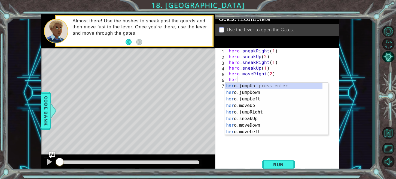
scroll to position [0, 0]
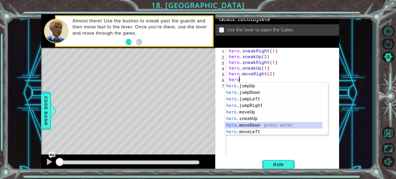
click at [251, 125] on div "hero .jumpUp press enter hero .jumpDown press enter hero .jumpLeft press enter …" at bounding box center [274, 115] width 98 height 65
type textarea "hero.moveDown(1)"
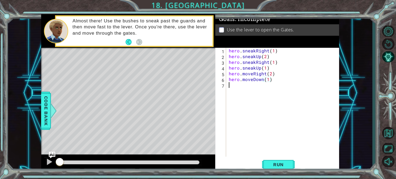
click at [259, 86] on div "hero . sneakRight ( 1 ) hero . sneakUp ( 2 ) hero . sneakRight ( 1 ) hero . sne…" at bounding box center [284, 108] width 113 height 120
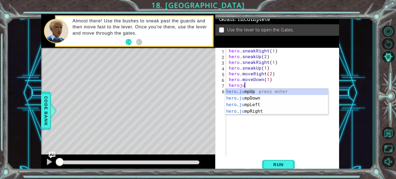
type textarea "heroju"
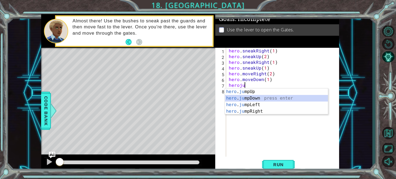
click at [252, 99] on div "hero . ju mpUp press enter hero . ju mpDown press enter hero . [PERSON_NAME] mp…" at bounding box center [276, 107] width 103 height 39
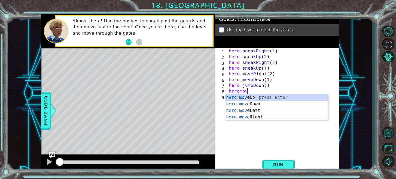
scroll to position [0, 1]
click at [257, 117] on div "hero . mov eUp press enter hero . mov eDown press enter hero . mov eLeft press …" at bounding box center [276, 113] width 103 height 39
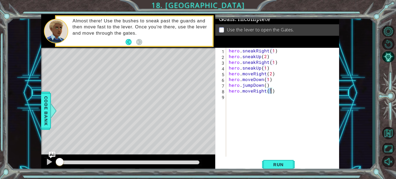
type textarea "hero.moveRight(2)"
click at [251, 102] on div "hero . sneakRight ( 1 ) hero . sneakUp ( 2 ) hero . sneakRight ( 1 ) hero . sne…" at bounding box center [284, 108] width 113 height 120
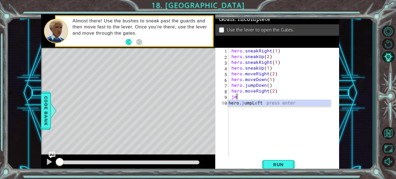
scroll to position [0, 0]
type textarea "j"
type textarea "hero.moveRight(2)"
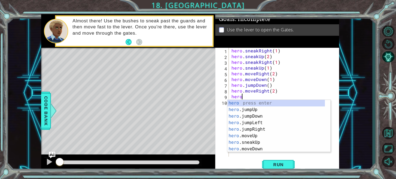
type textarea "heroju"
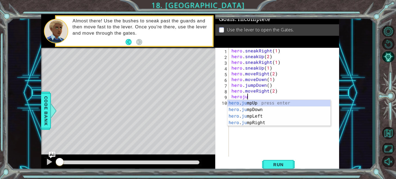
scroll to position [0, 1]
click at [260, 101] on div "hero . ju mpUp press enter hero . ju mpDown press enter hero . [PERSON_NAME] mp…" at bounding box center [278, 119] width 103 height 39
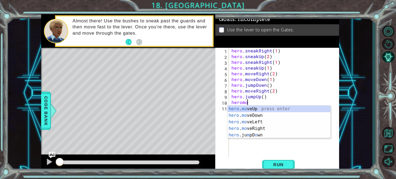
scroll to position [0, 1]
click at [258, 110] on div "hero . mov eUp press enter hero . mov eDown press enter hero . mov eLeft press …" at bounding box center [278, 124] width 103 height 39
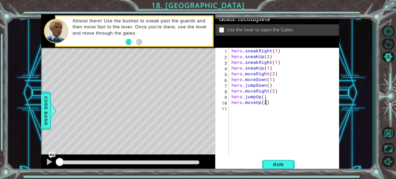
scroll to position [0, 2]
click at [273, 159] on button "Run" at bounding box center [278, 164] width 33 height 12
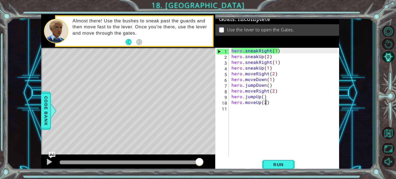
type textarea "hero.moveUp()"
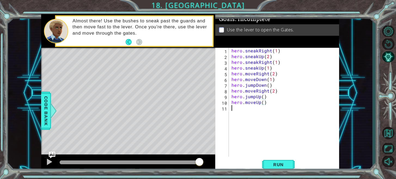
click at [234, 108] on div "hero . sneakRight ( 1 ) hero . sneakUp ( 2 ) hero . sneakRight ( 1 ) hero . sne…" at bounding box center [285, 108] width 110 height 120
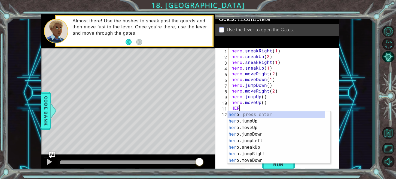
scroll to position [0, 0]
type textarea "H"
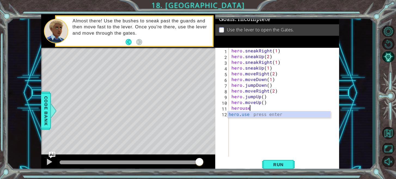
scroll to position [0, 1]
click at [240, 114] on div "hero . use press enter" at bounding box center [278, 121] width 103 height 20
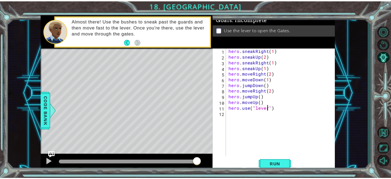
scroll to position [0, 2]
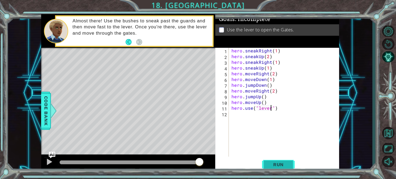
type textarea "hero.use("lever")"
click at [275, 168] on button "Run" at bounding box center [278, 164] width 33 height 12
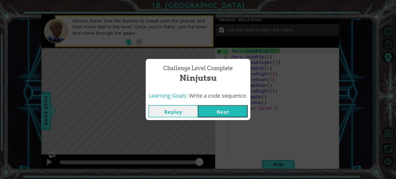
click at [231, 114] on button "Next" at bounding box center [223, 111] width 50 height 12
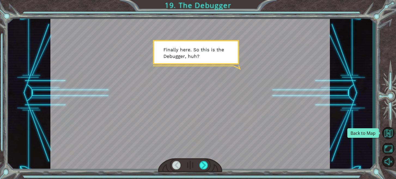
drag, startPoint x: 392, startPoint y: 134, endPoint x: 342, endPoint y: 148, distance: 51.7
click at [342, 148] on div "Temporary Text F i n a l l y h e r e . S o t h i s i s t h e D e b u g g e r , …" at bounding box center [190, 92] width 364 height 157
click at [193, 98] on div at bounding box center [190, 92] width 280 height 157
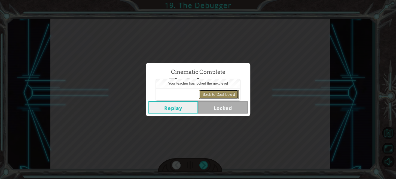
click at [226, 93] on button "Back to Dashboard" at bounding box center [218, 94] width 39 height 9
